Goal: Use online tool/utility: Utilize a website feature to perform a specific function

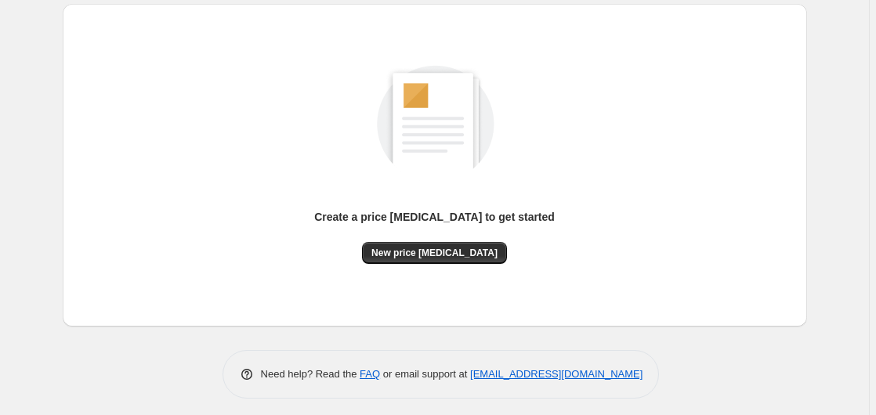
scroll to position [172, 0]
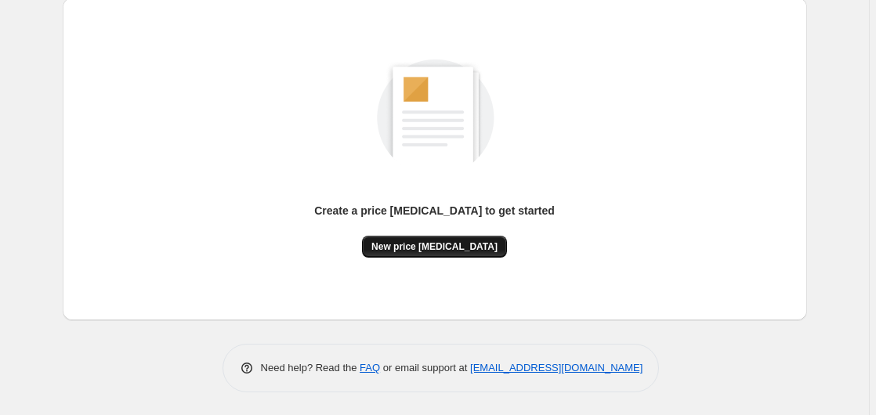
click at [416, 248] on span "New price [MEDICAL_DATA]" at bounding box center [434, 247] width 126 height 13
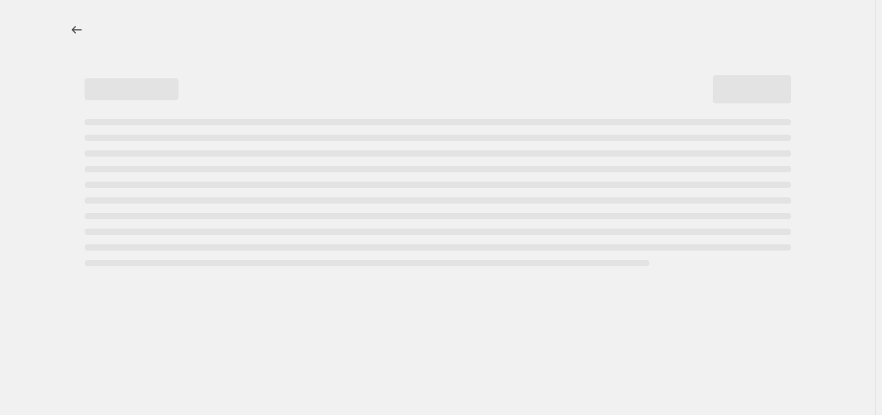
select select "percentage"
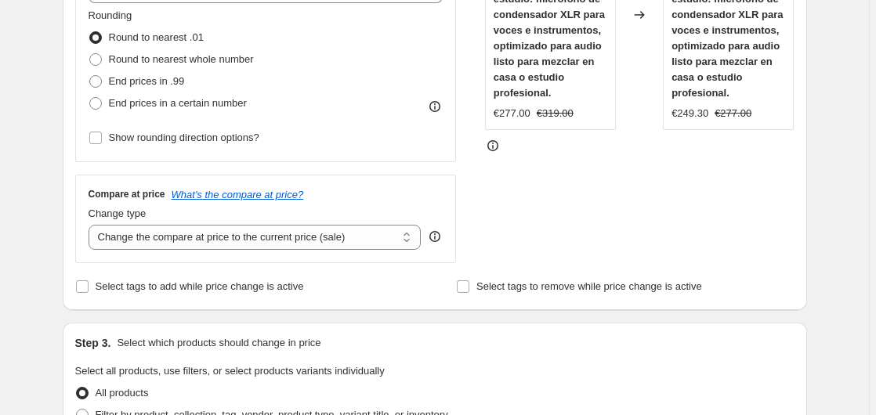
scroll to position [249, 0]
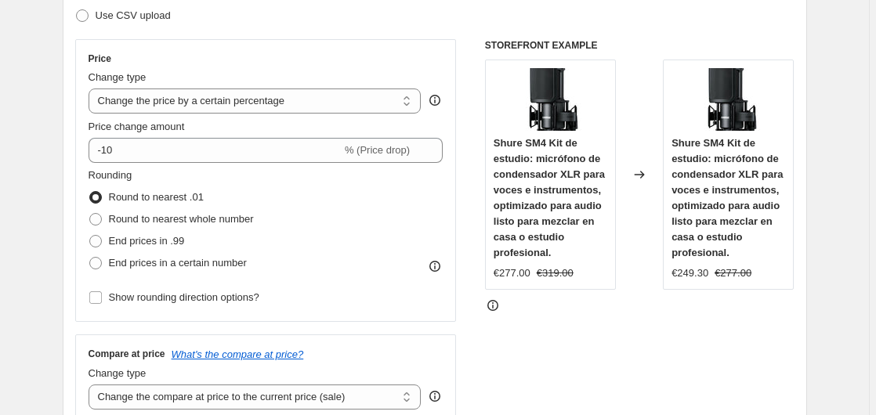
click at [176, 164] on div "Price Change type Change the price to a certain amount Change the price by a ce…" at bounding box center [266, 181] width 355 height 256
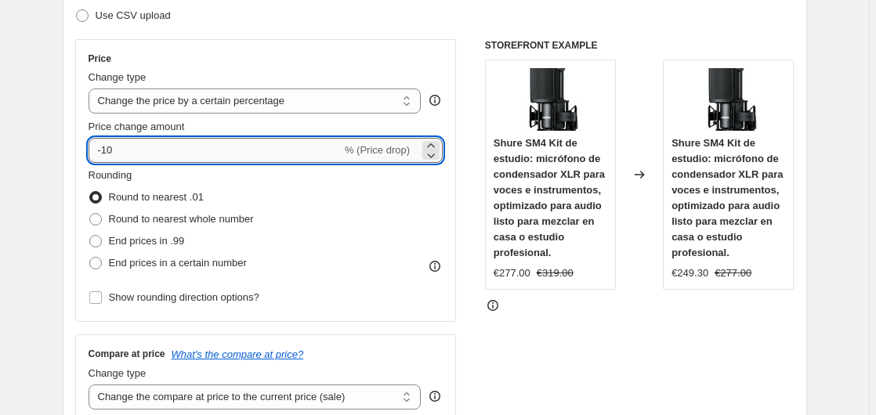
click at [187, 154] on input "-10" at bounding box center [215, 150] width 253 height 25
type input "-1"
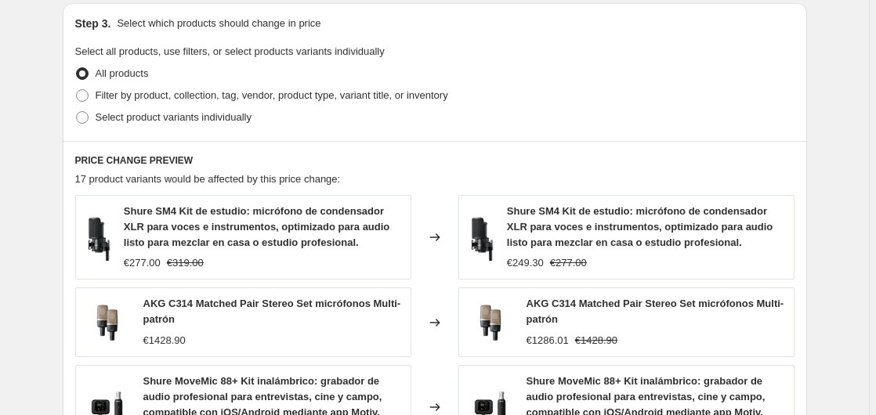
scroll to position [1128, 0]
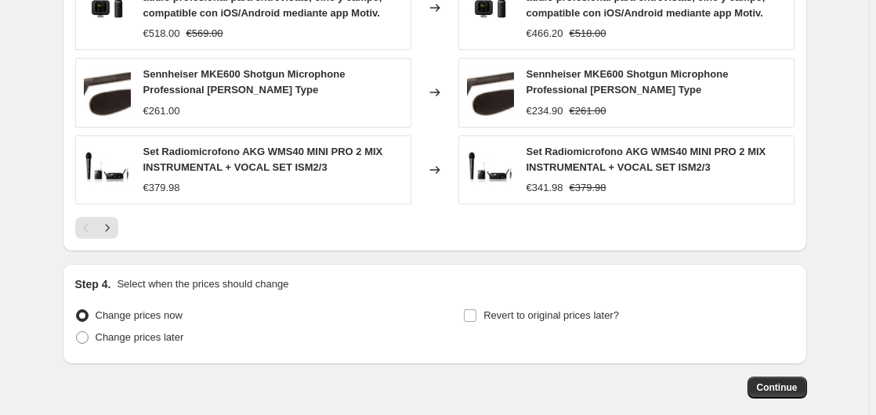
type input "-35"
click at [791, 393] on span "Continue" at bounding box center [777, 388] width 41 height 13
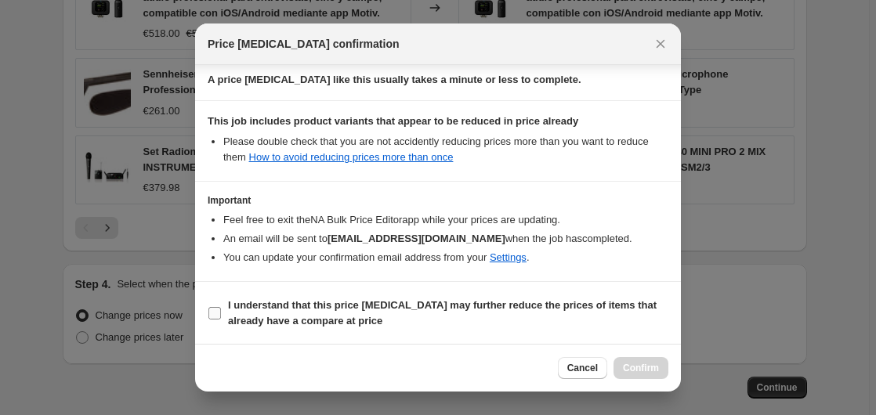
scroll to position [248, 0]
click at [250, 313] on span "I understand that this price [MEDICAL_DATA] may further reduce the prices of it…" at bounding box center [448, 312] width 440 height 31
click at [221, 313] on input "I understand that this price [MEDICAL_DATA] may further reduce the prices of it…" at bounding box center [214, 312] width 13 height 13
checkbox input "true"
click at [655, 365] on span "Confirm" at bounding box center [641, 368] width 36 height 13
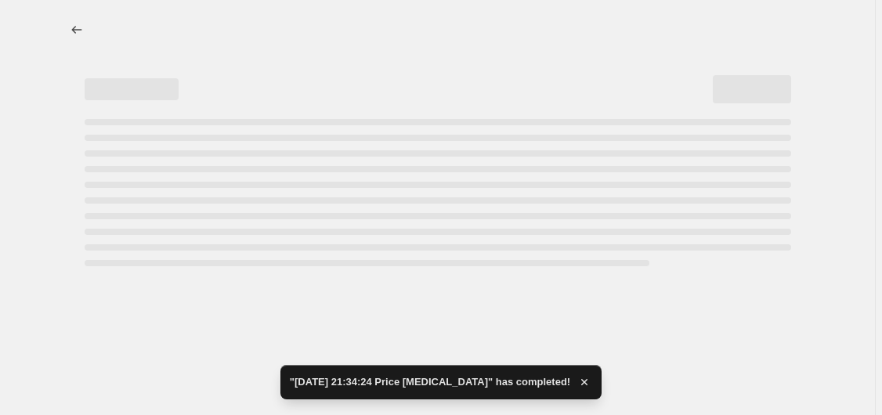
select select "percentage"
